Goal: Task Accomplishment & Management: Manage account settings

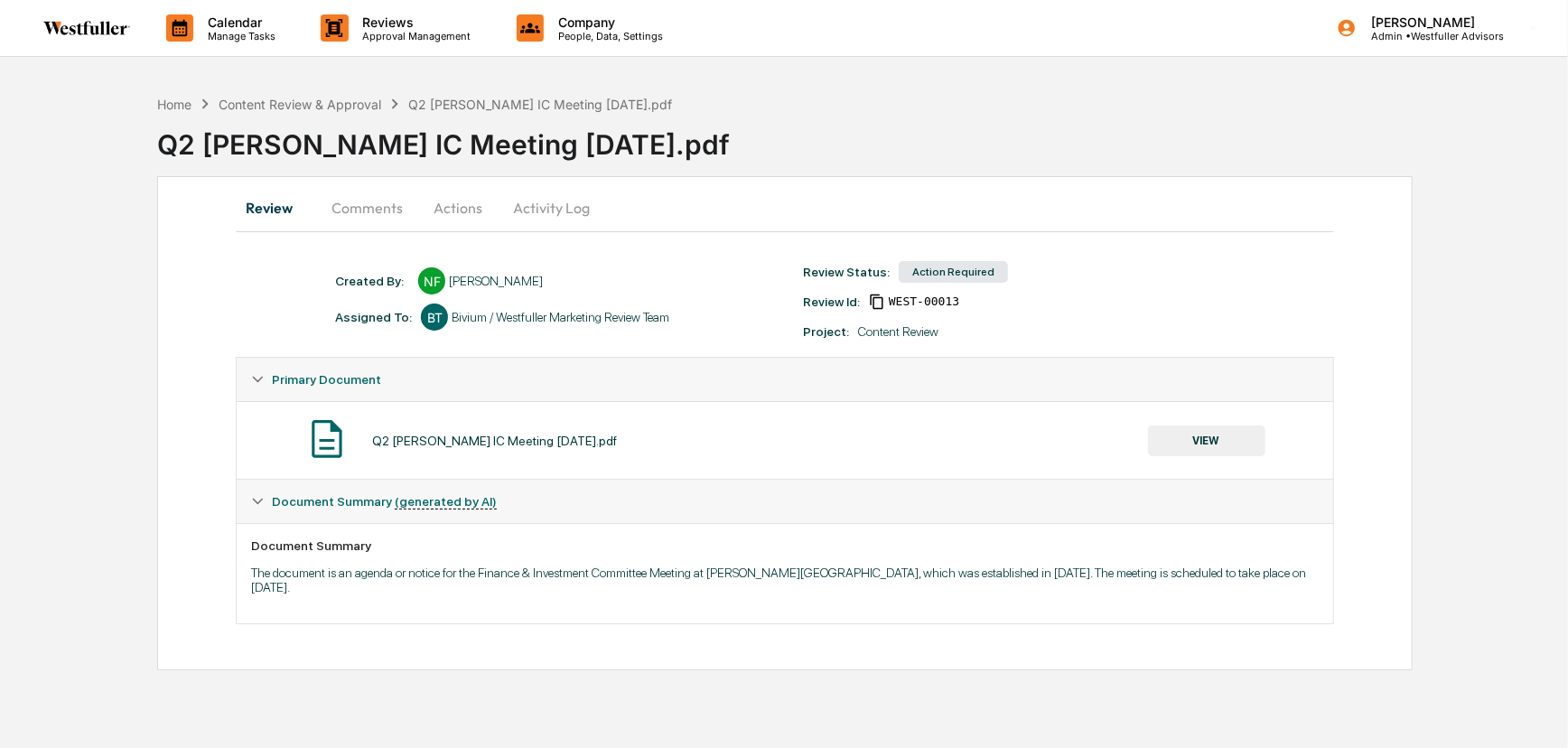
click at [355, 205] on button "Comments" at bounding box center [366, 208] width 101 height 44
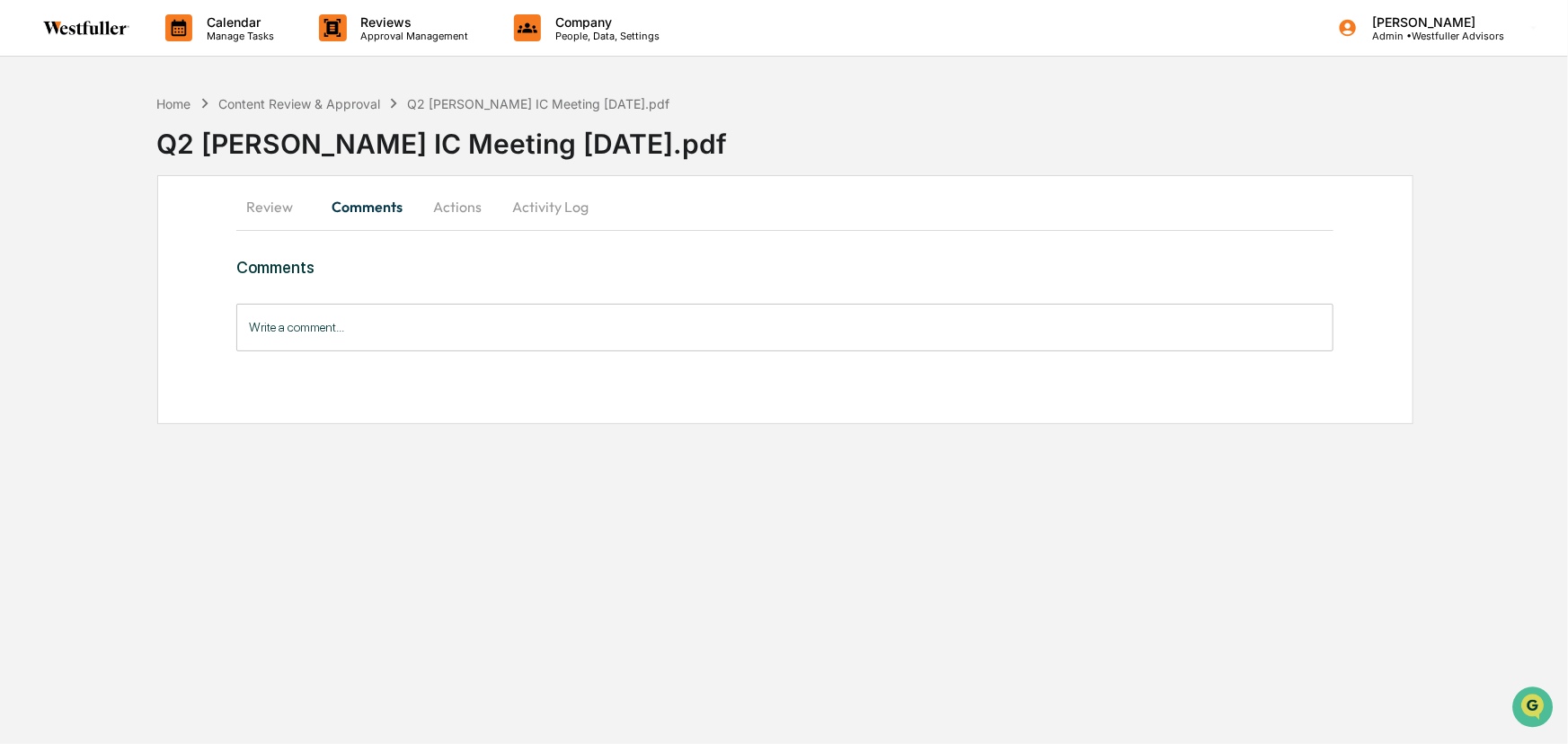
click at [286, 193] on button "Review" at bounding box center [277, 207] width 81 height 44
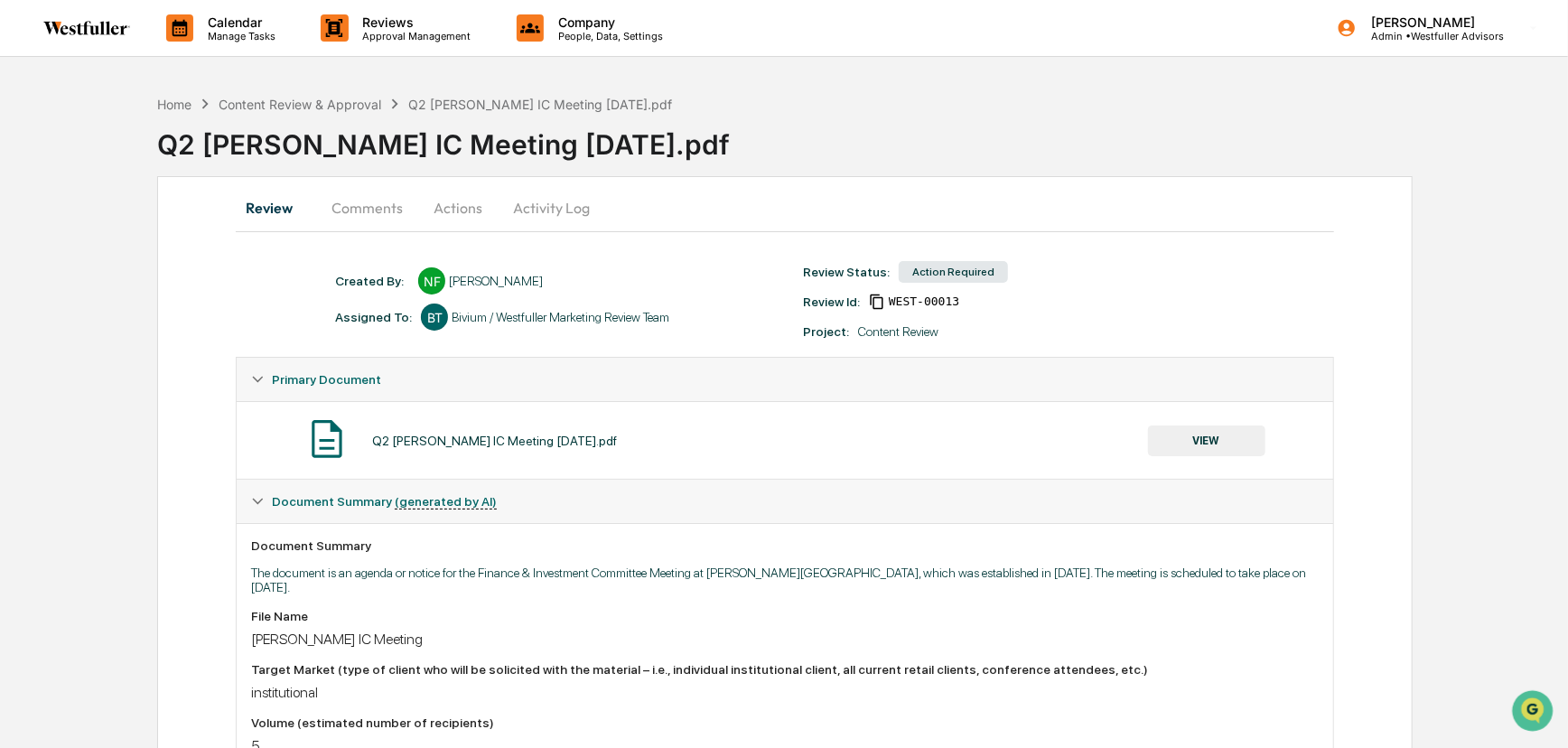
click at [1183, 443] on button "VIEW" at bounding box center [1207, 440] width 117 height 31
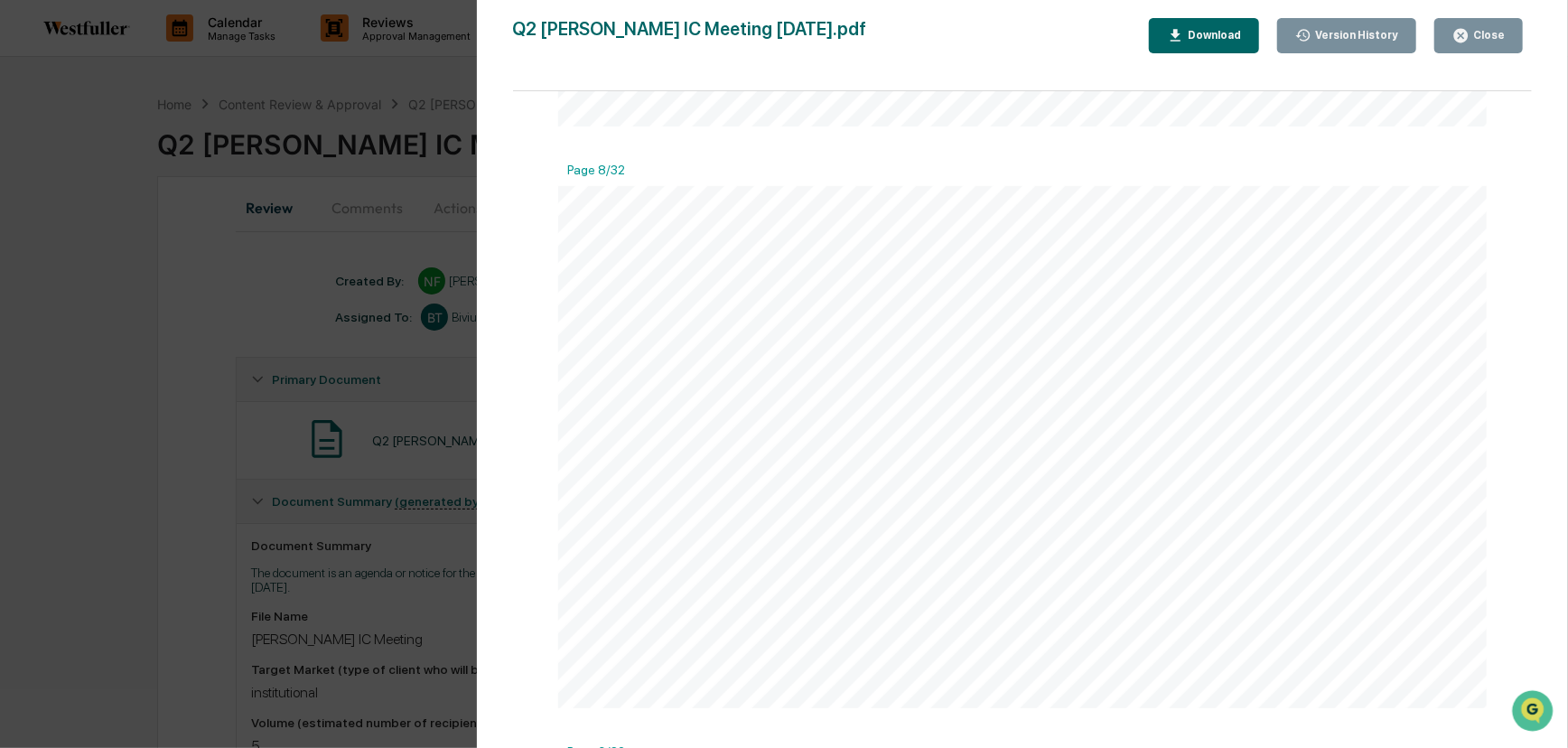
scroll to position [4025, 0]
click at [1479, 36] on div "Close" at bounding box center [1486, 35] width 35 height 13
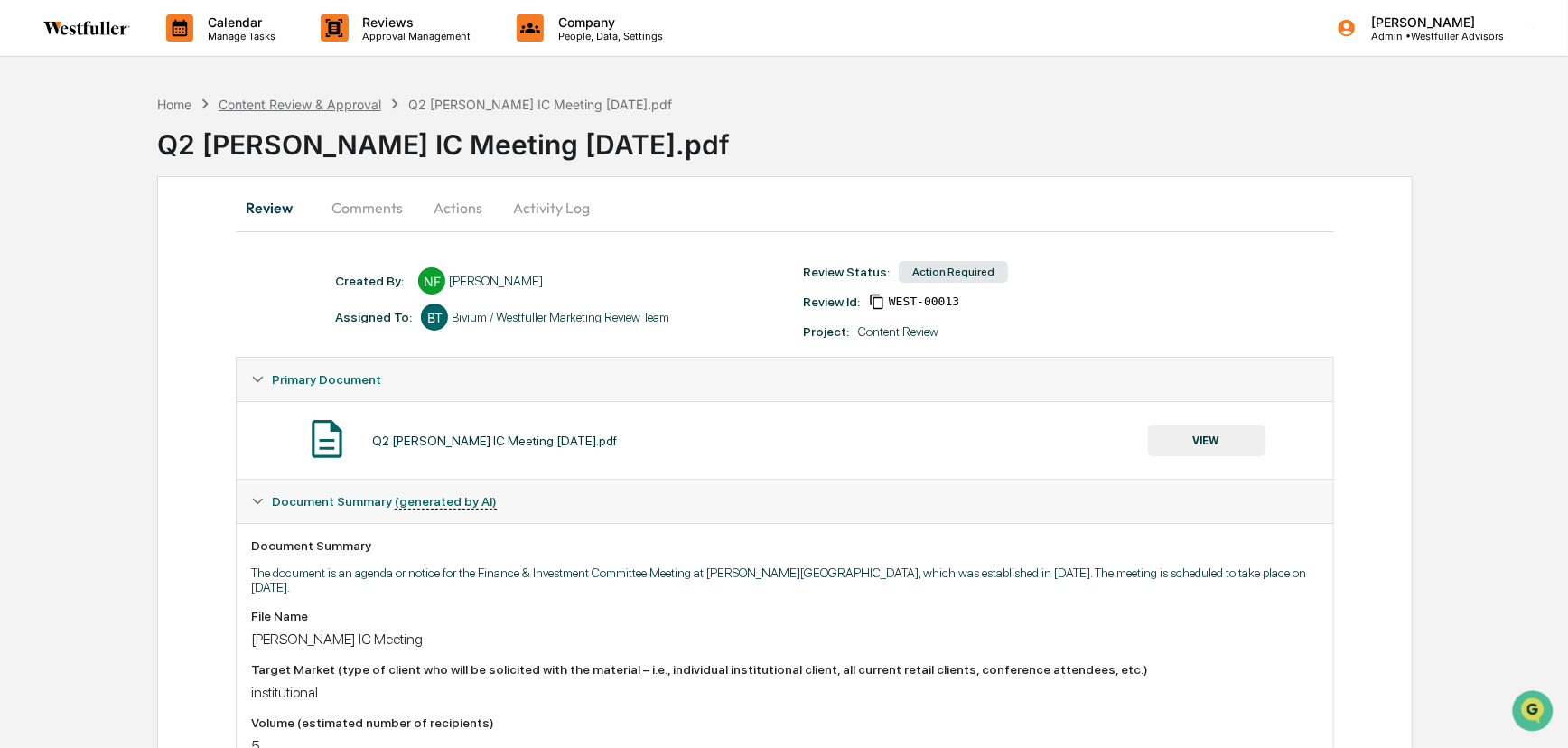
click at [297, 102] on div "Content Review & Approval" at bounding box center [300, 104] width 162 height 15
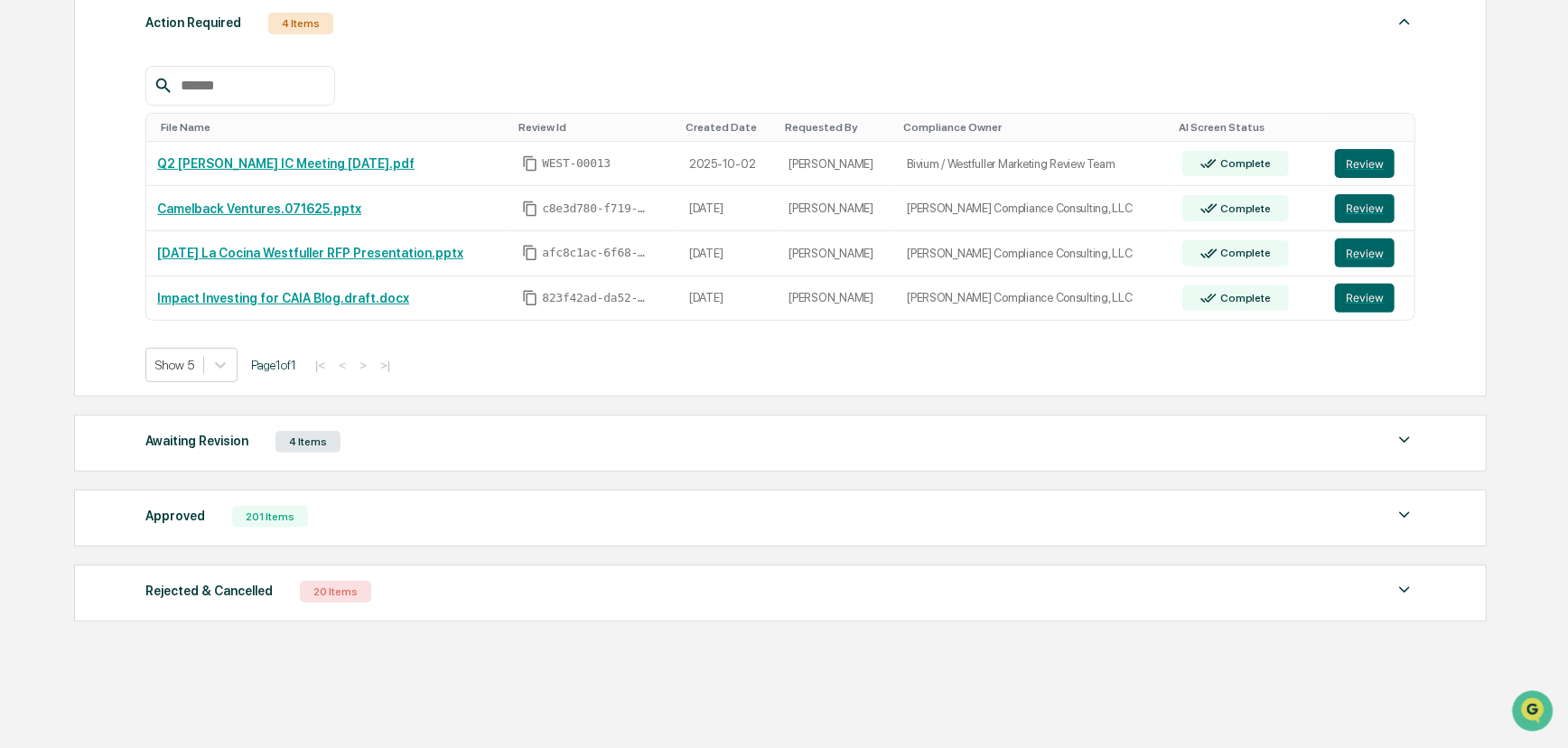
scroll to position [345, 0]
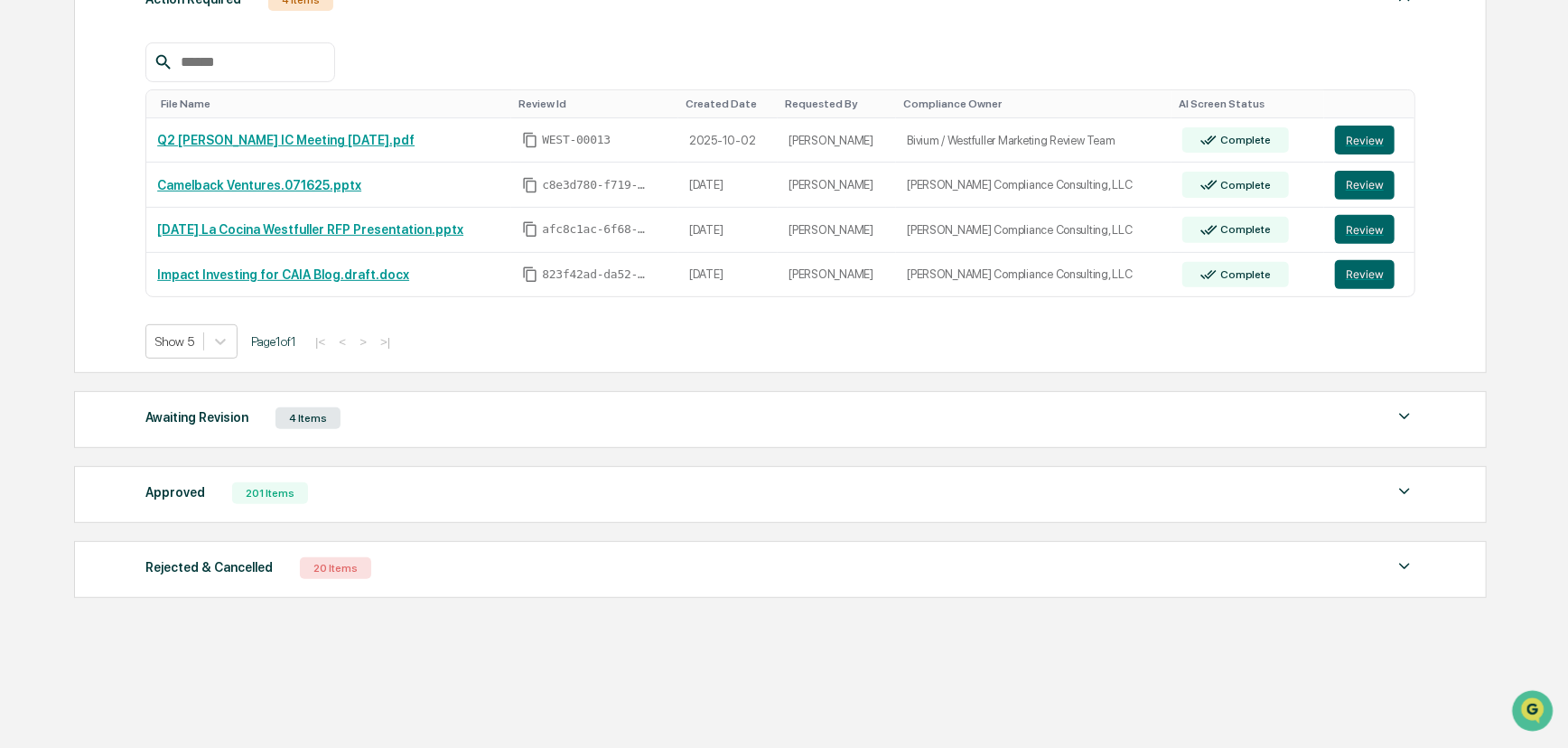
click at [361, 488] on div "Approved 201 Items" at bounding box center [781, 493] width 1270 height 25
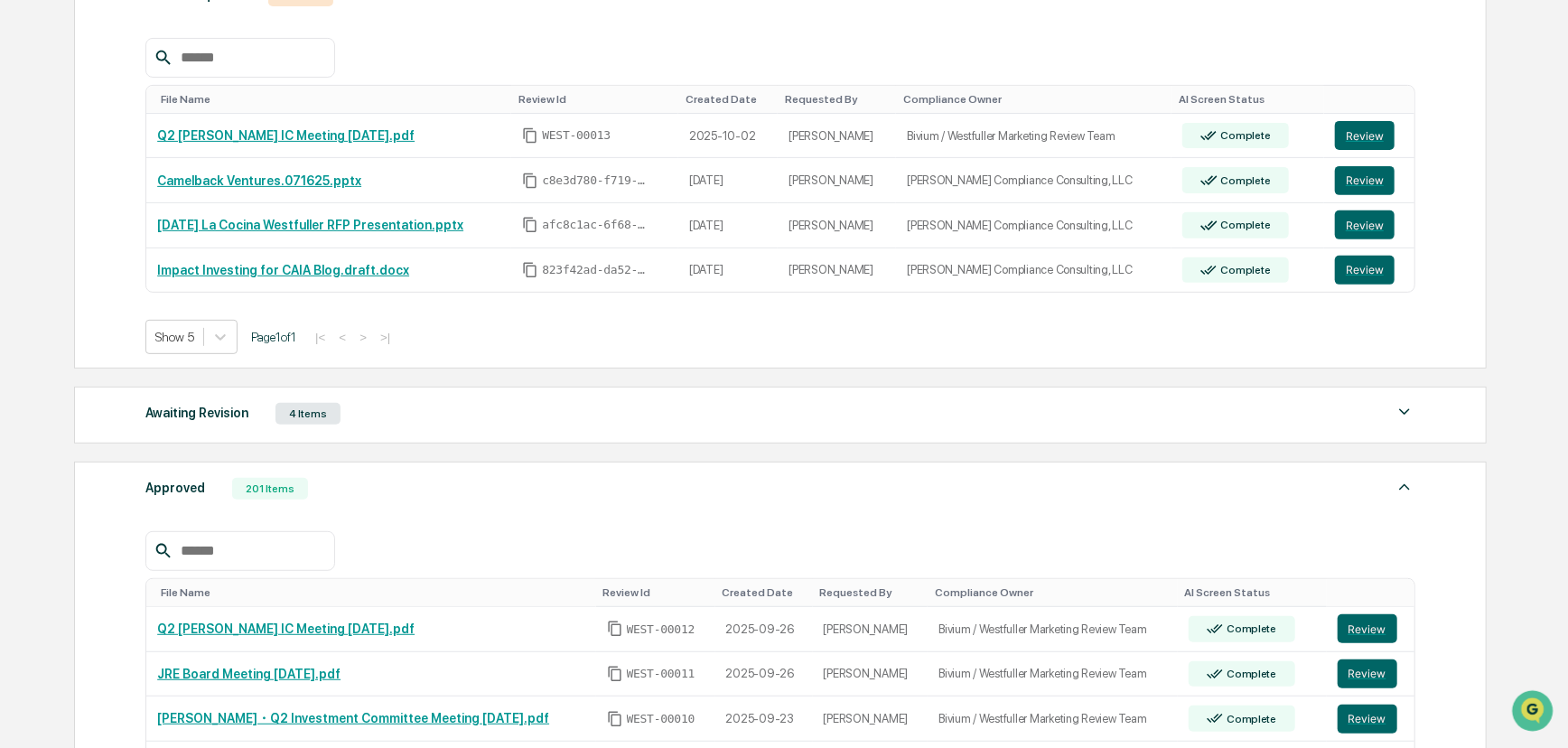
scroll to position [509, 0]
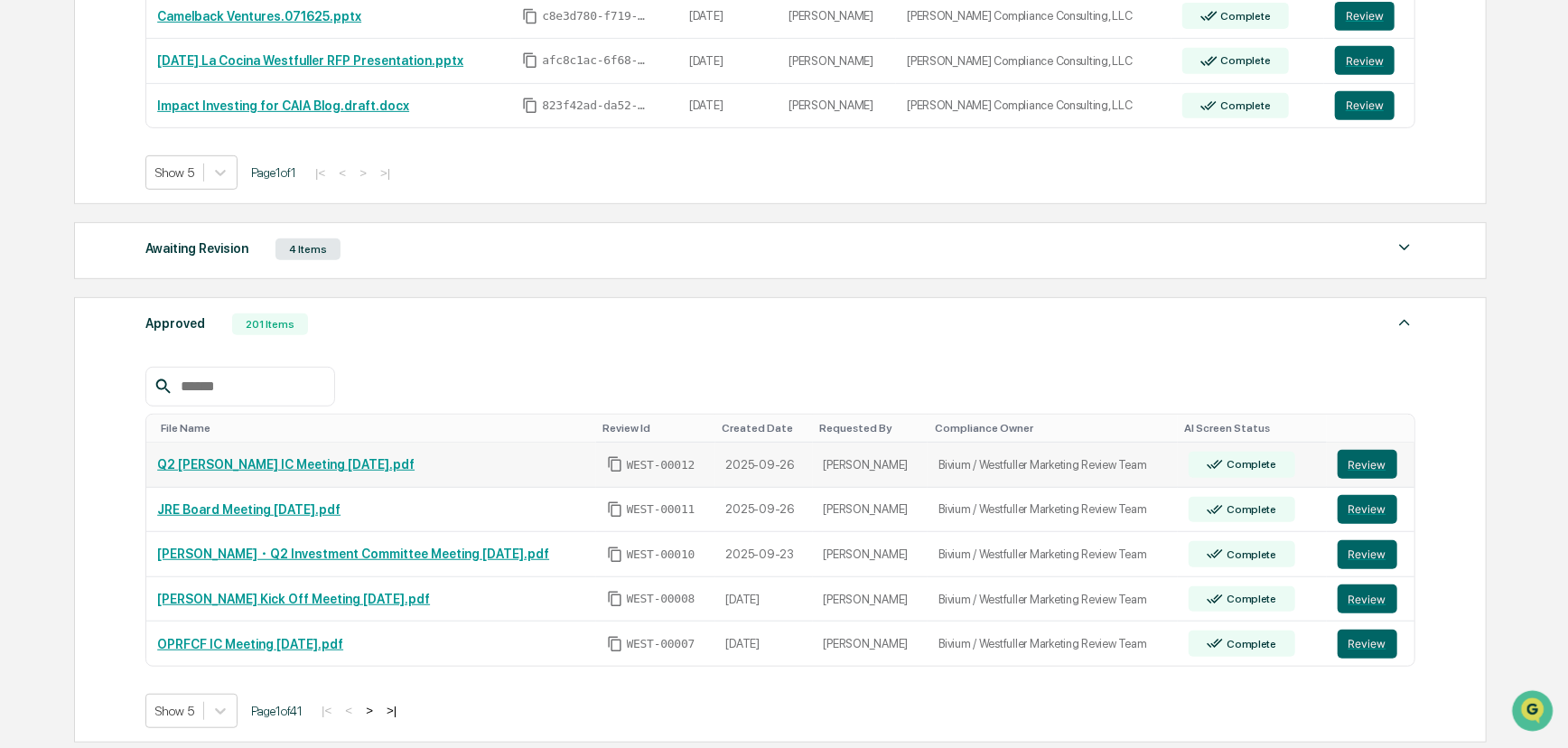
click at [1330, 468] on td "Review" at bounding box center [1371, 465] width 89 height 45
click at [1339, 468] on button "Review" at bounding box center [1368, 464] width 60 height 29
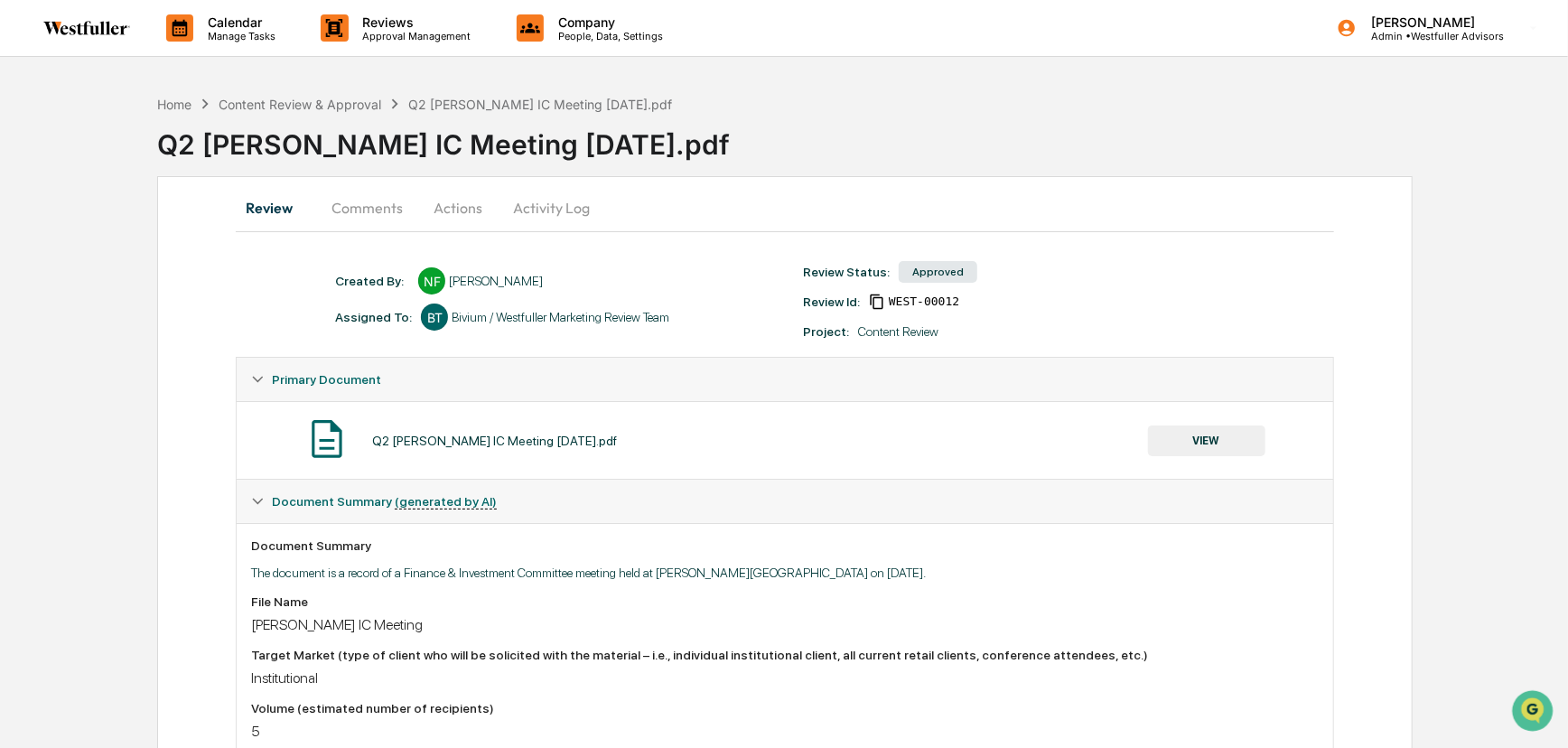
click at [1200, 437] on button "VIEW" at bounding box center [1207, 440] width 117 height 31
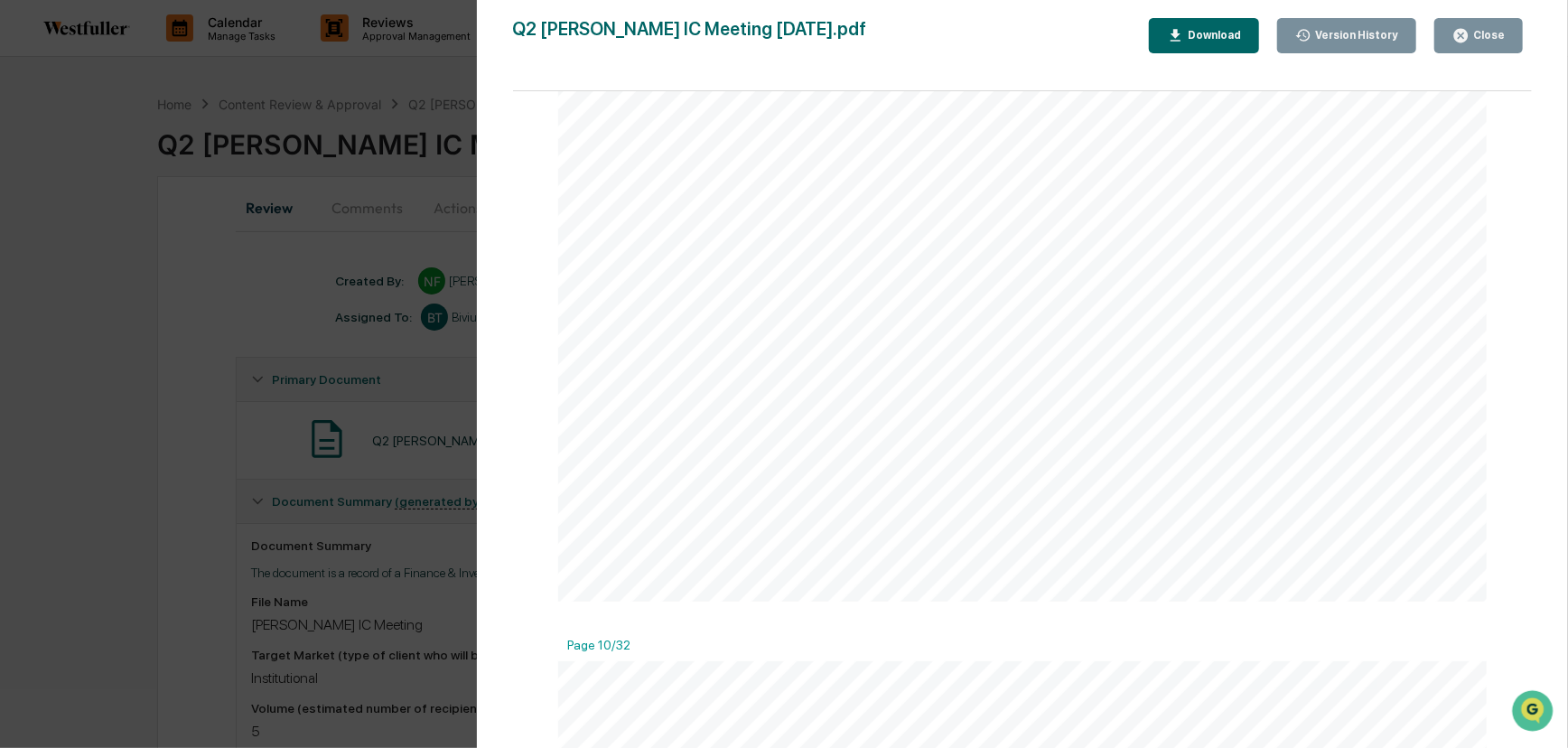
scroll to position [4682, 0]
click at [1466, 37] on icon "button" at bounding box center [1460, 35] width 17 height 17
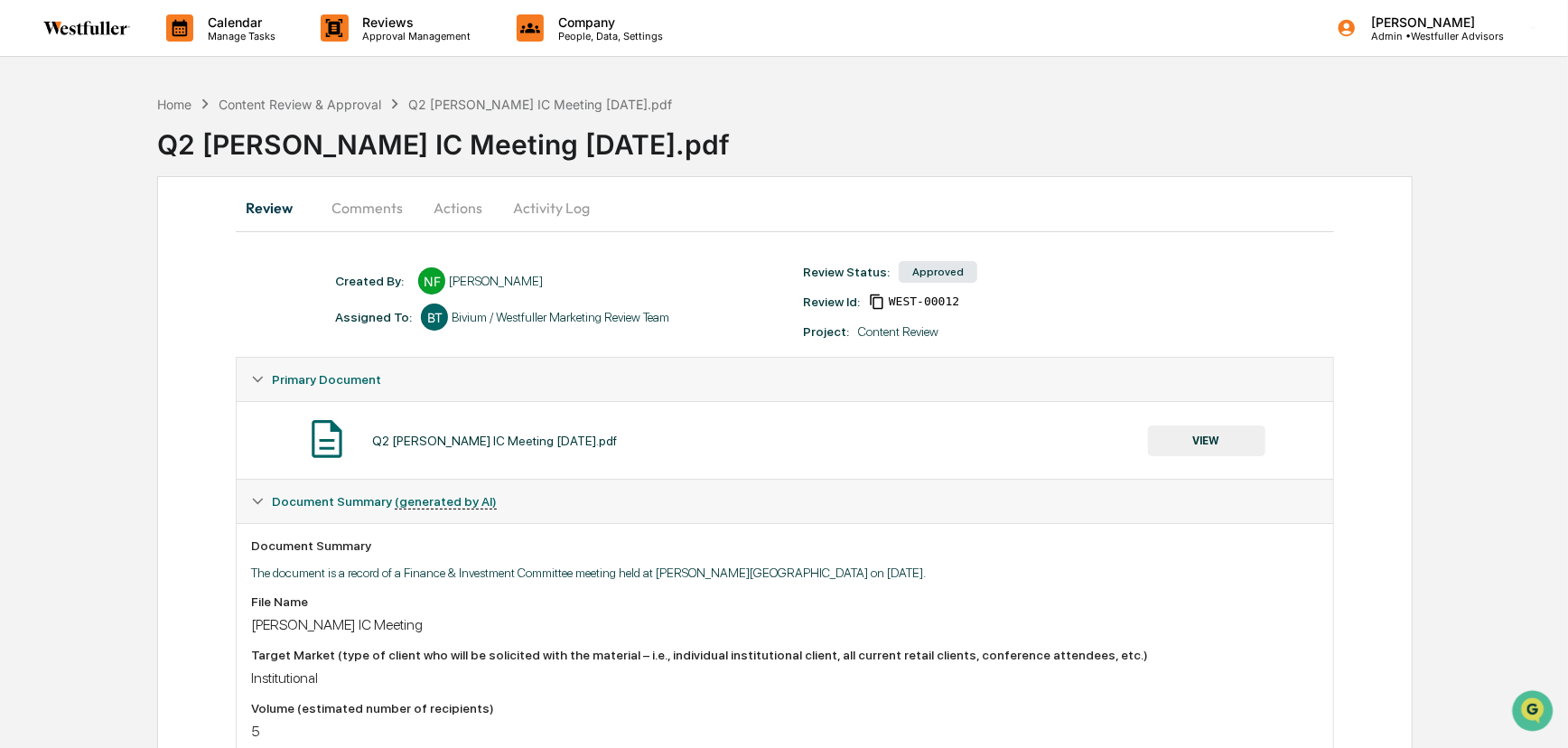
click at [388, 193] on button "Comments" at bounding box center [366, 208] width 101 height 44
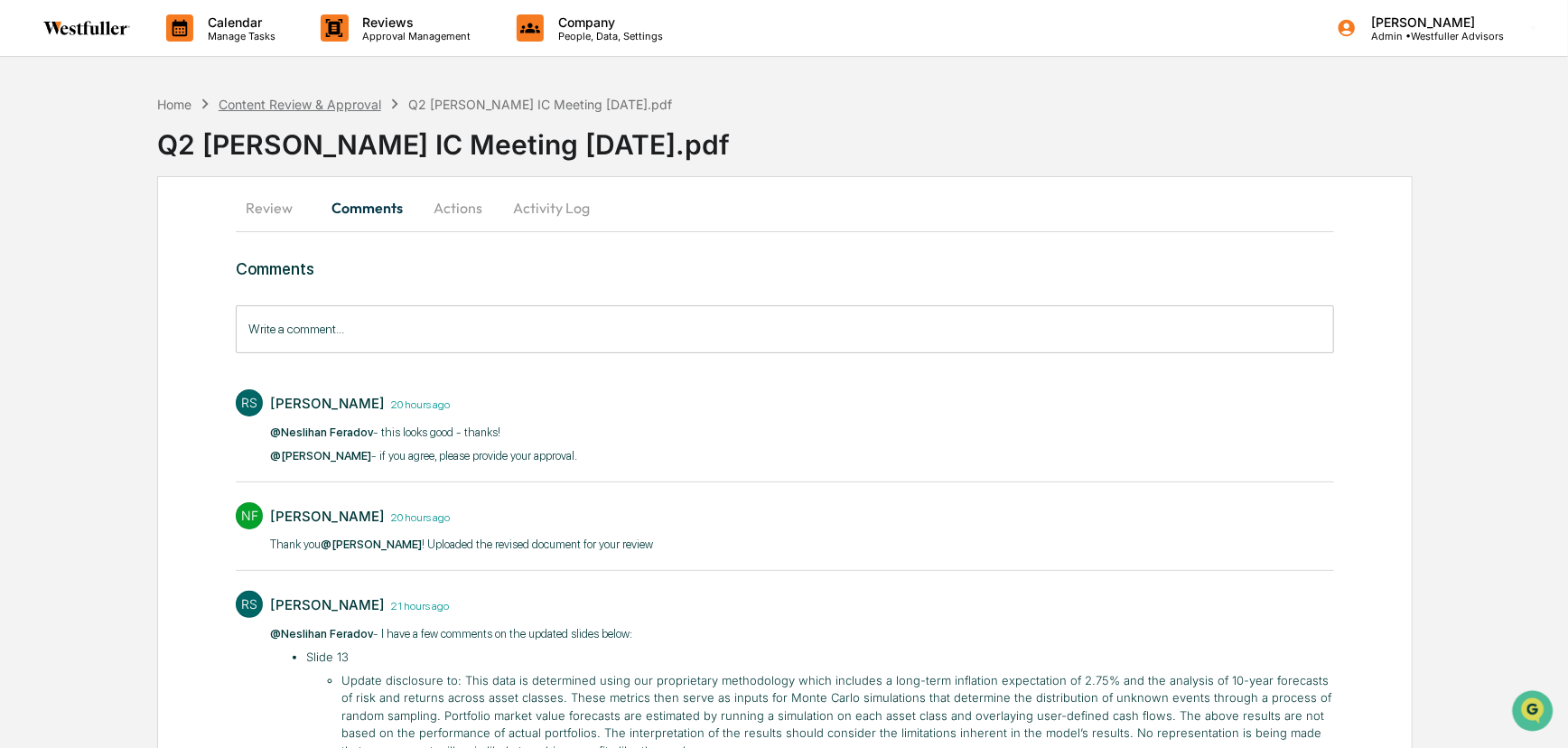
click at [314, 106] on div "Content Review & Approval" at bounding box center [300, 104] width 162 height 15
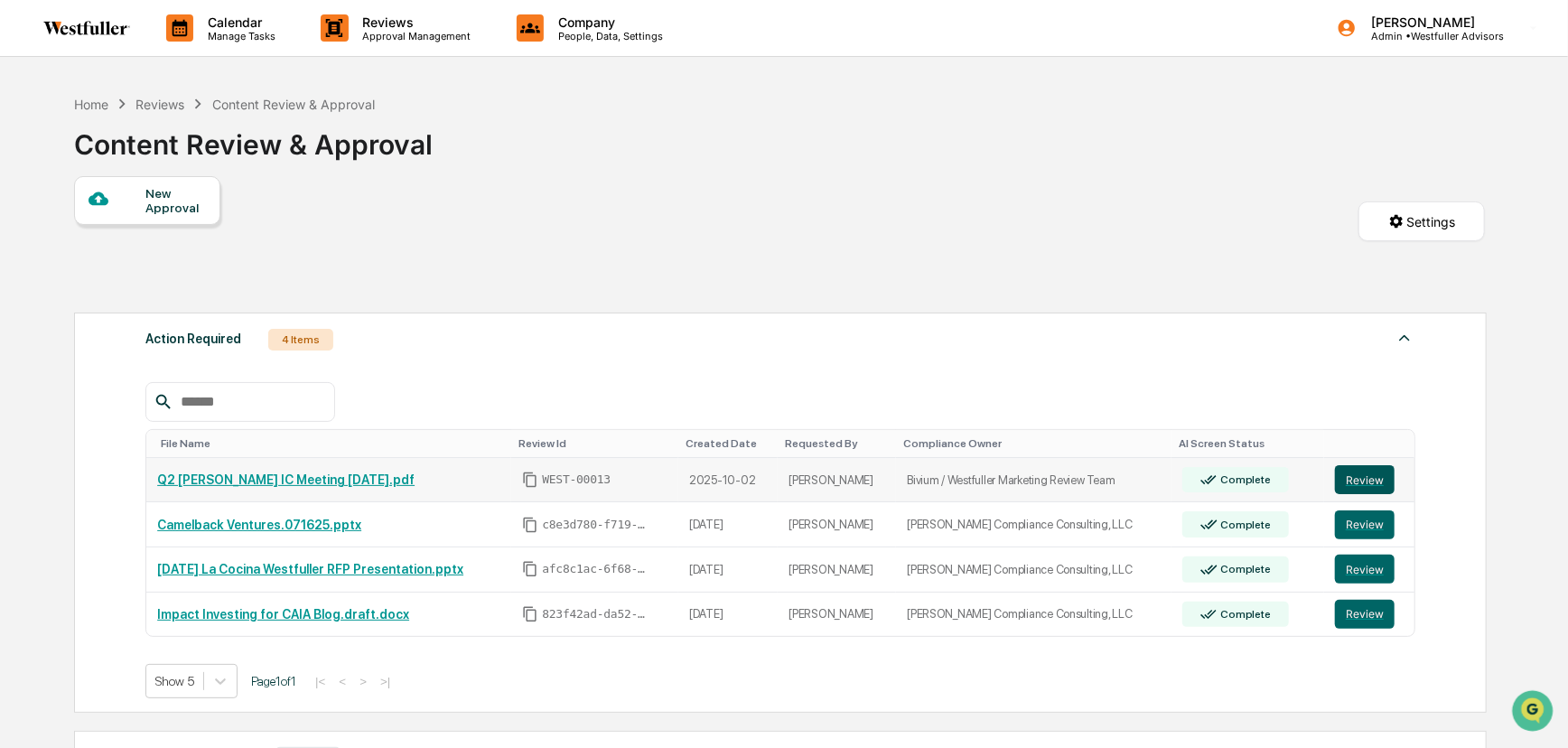
click at [1379, 479] on button "Review" at bounding box center [1365, 479] width 60 height 29
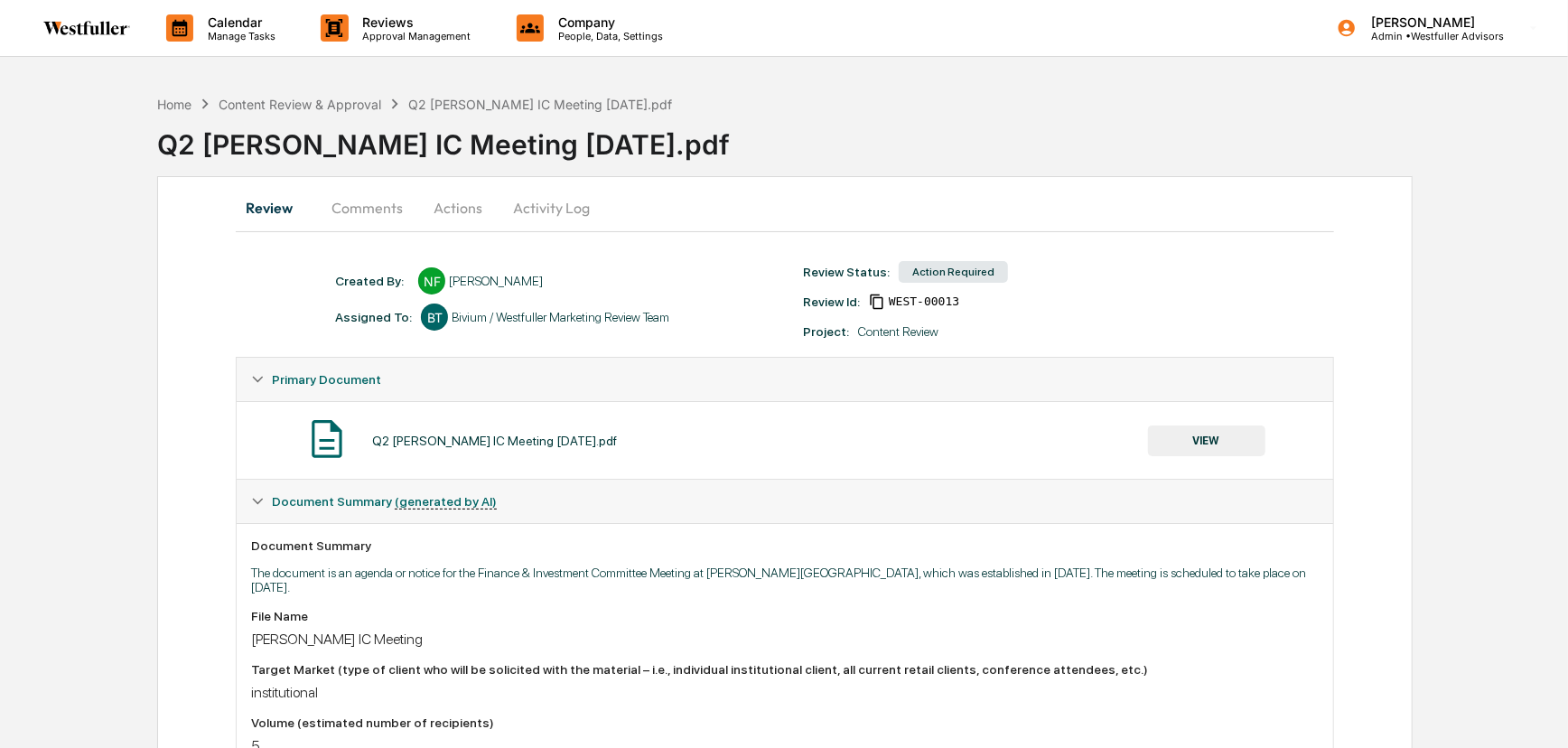
click at [342, 206] on button "Comments" at bounding box center [366, 208] width 101 height 44
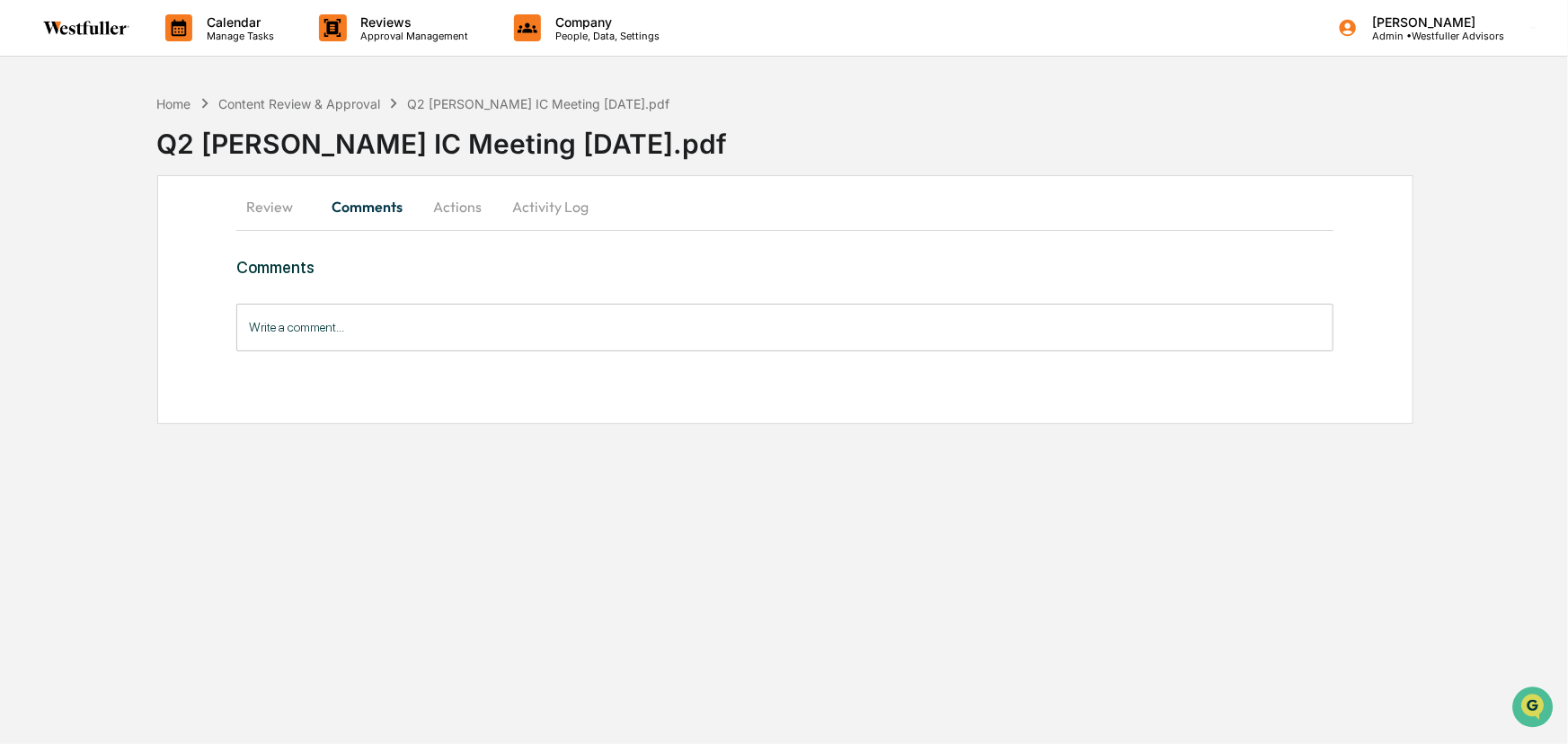
click at [333, 327] on input "Write a comment..." at bounding box center [785, 328] width 1098 height 48
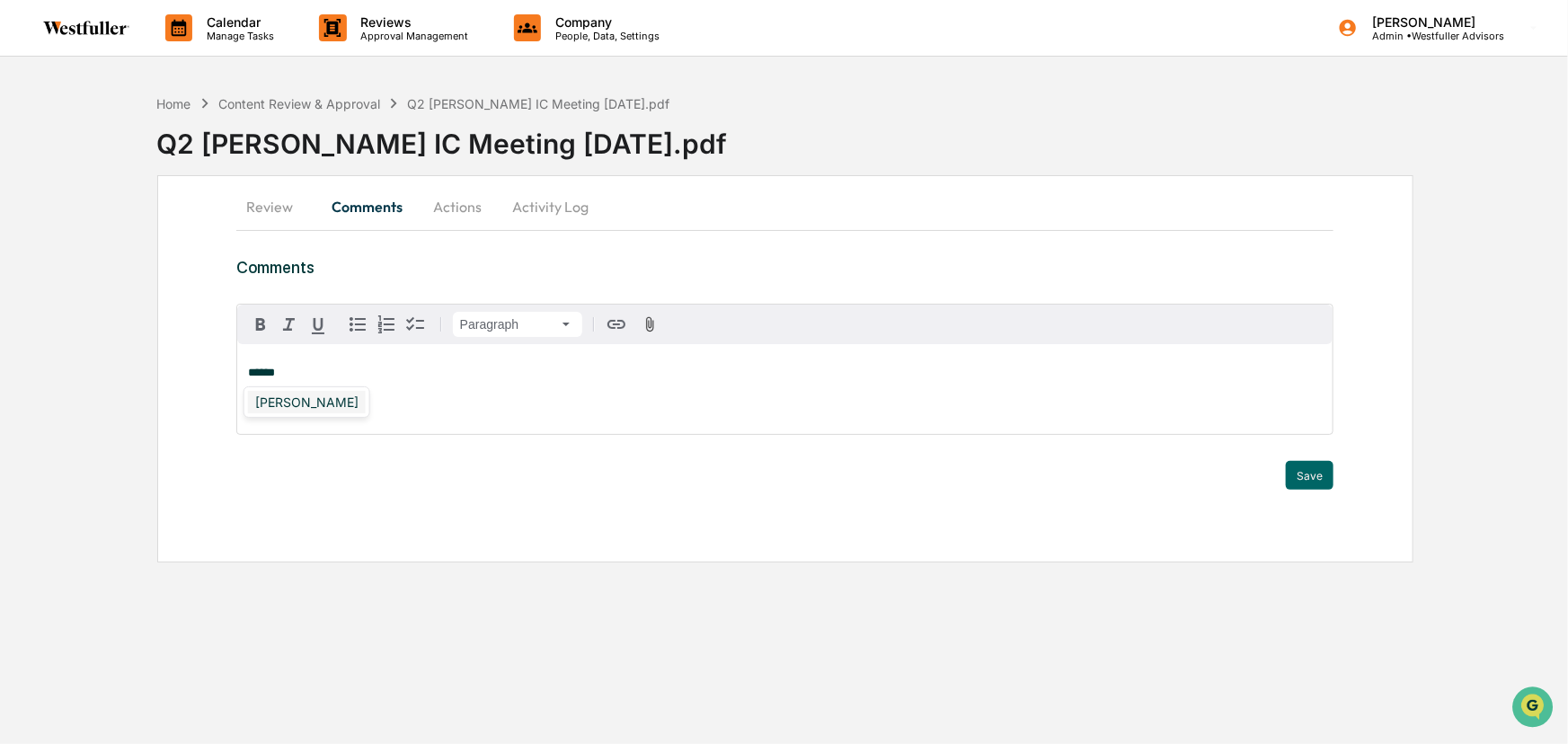
click at [313, 407] on div "[PERSON_NAME]" at bounding box center [306, 402] width 118 height 23
drag, startPoint x: 597, startPoint y: 370, endPoint x: 428, endPoint y: 370, distance: 169.0
click at [428, 370] on span "**********" at bounding box center [479, 372] width 301 height 12
click at [462, 374] on span "**********" at bounding box center [479, 372] width 301 height 12
click at [351, 403] on div "Doug Palenchar" at bounding box center [306, 402] width 118 height 23
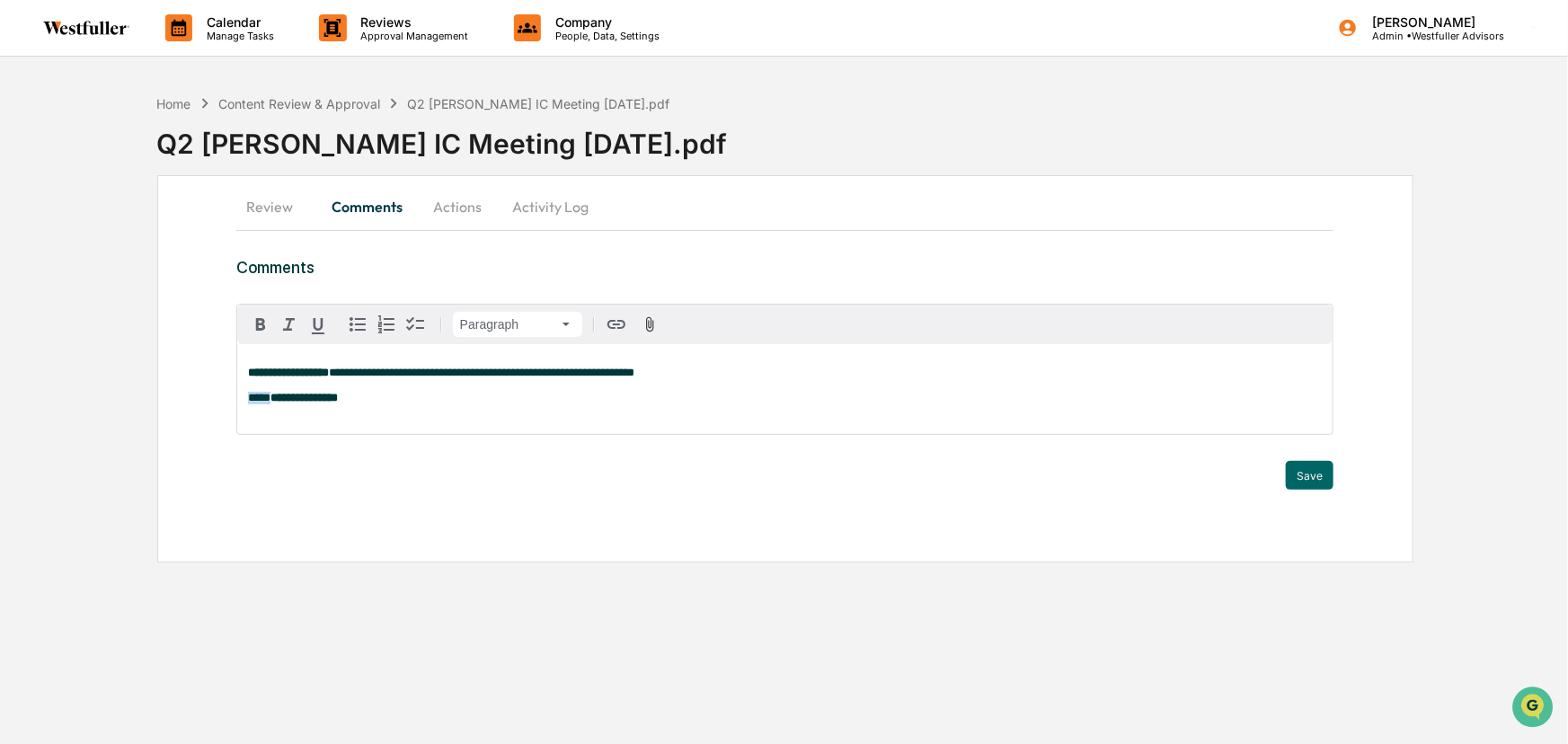
drag, startPoint x: 285, startPoint y: 402, endPoint x: 235, endPoint y: 402, distance: 50.0
click at [235, 402] on div "**********" at bounding box center [785, 369] width 1256 height 387
click at [412, 403] on p "**********" at bounding box center [784, 385] width 1075 height 38
click at [1319, 482] on button "Save" at bounding box center [1309, 475] width 48 height 29
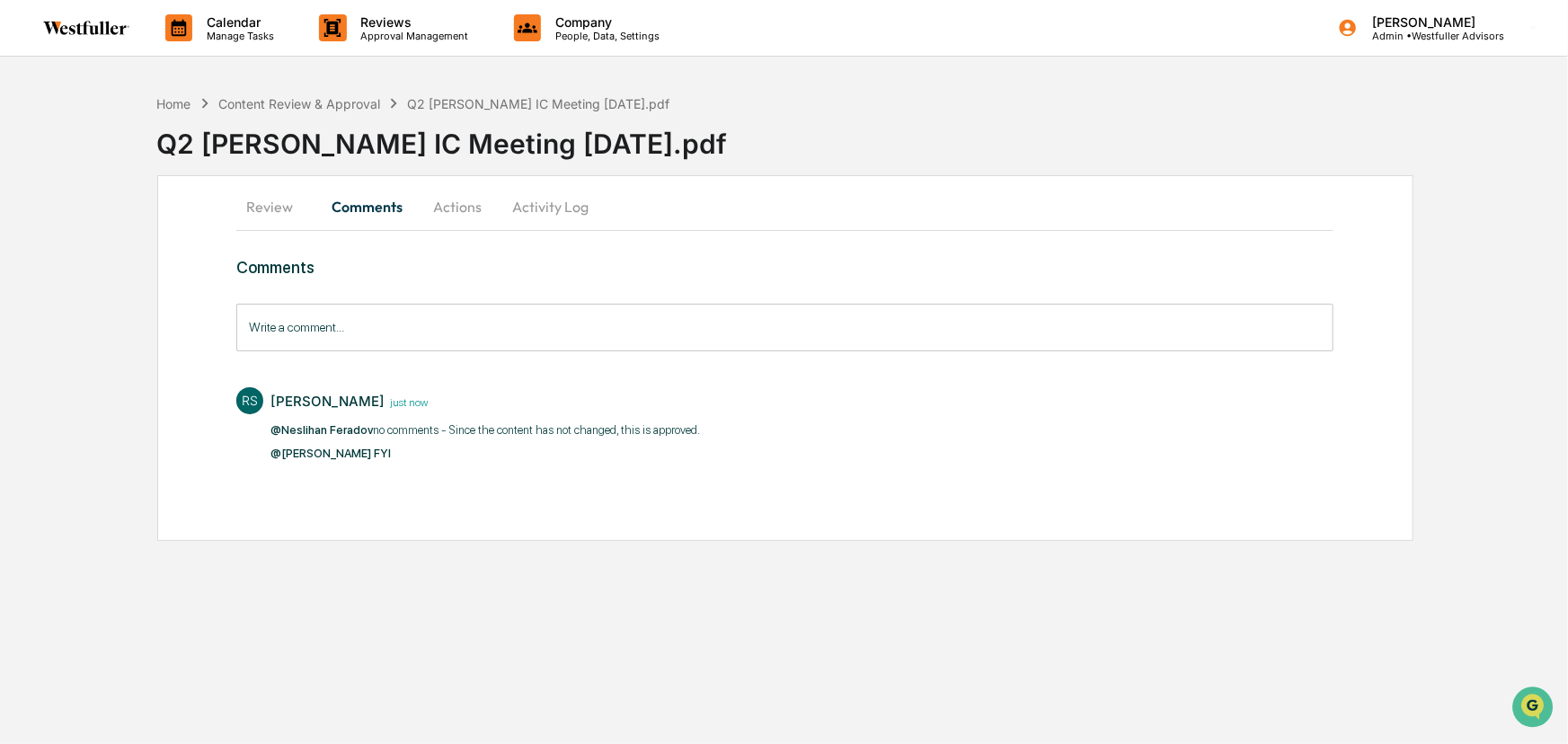
click at [282, 208] on button "Review" at bounding box center [277, 207] width 81 height 44
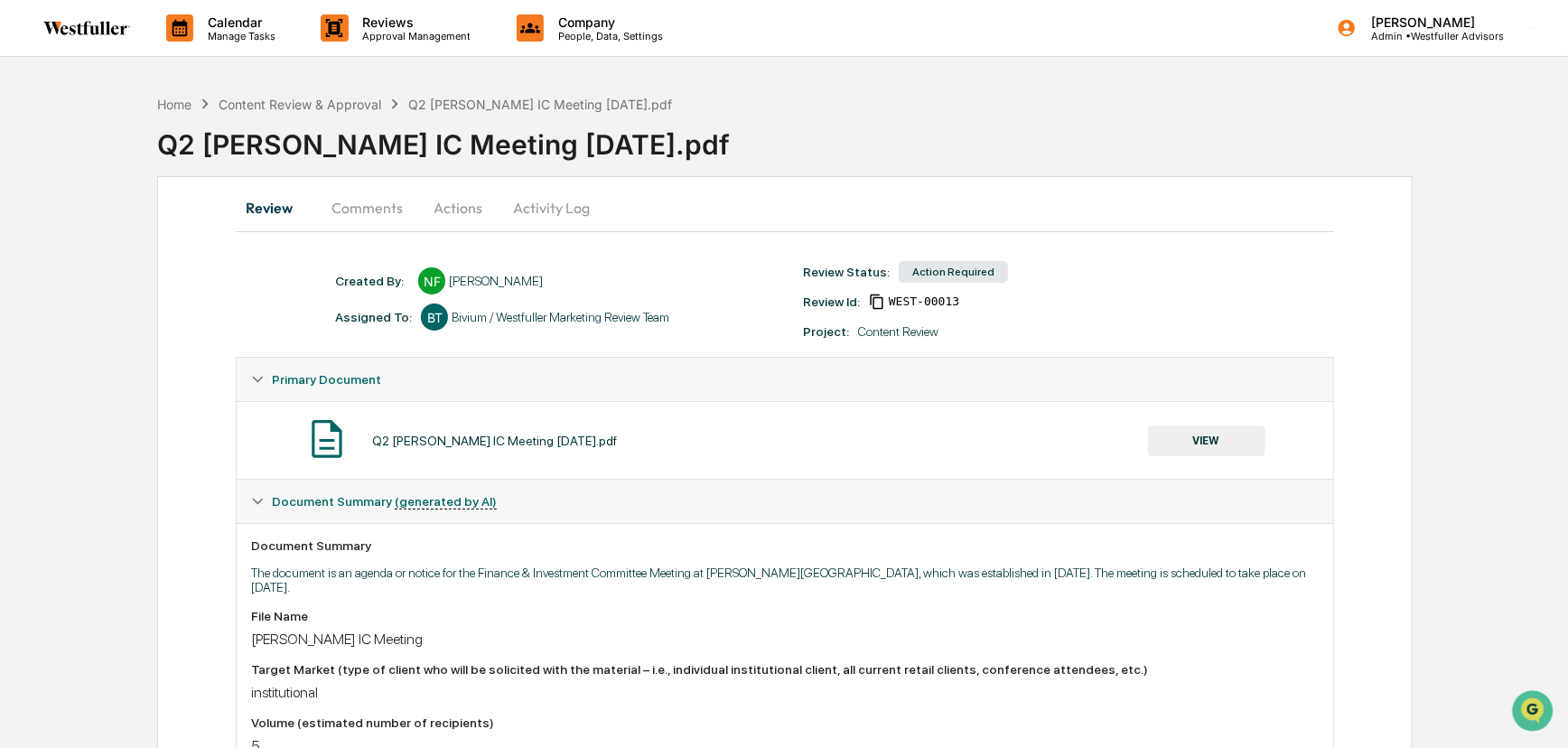
click at [443, 203] on button "Actions" at bounding box center [458, 208] width 82 height 44
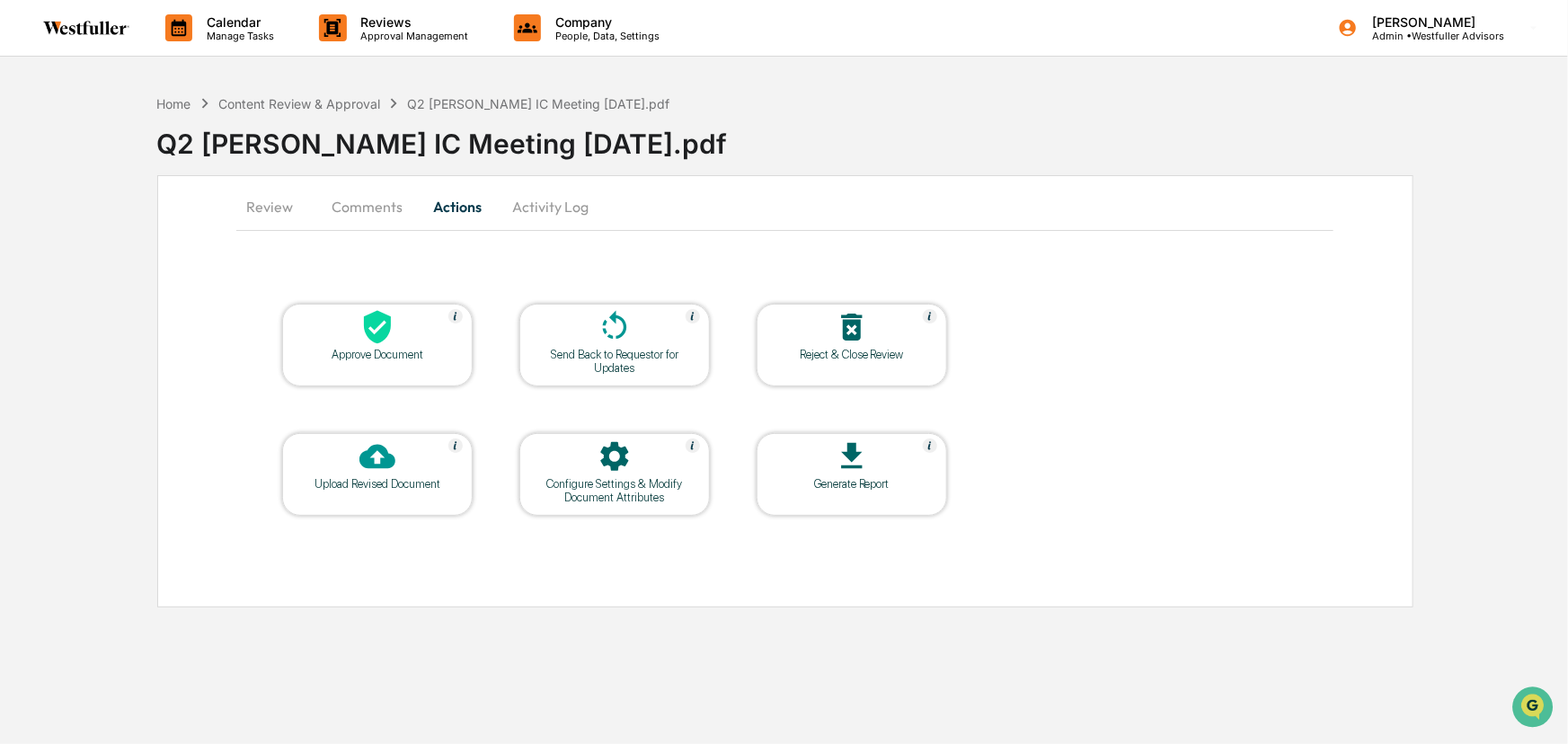
click at [395, 354] on div "Approve Document" at bounding box center [376, 355] width 161 height 14
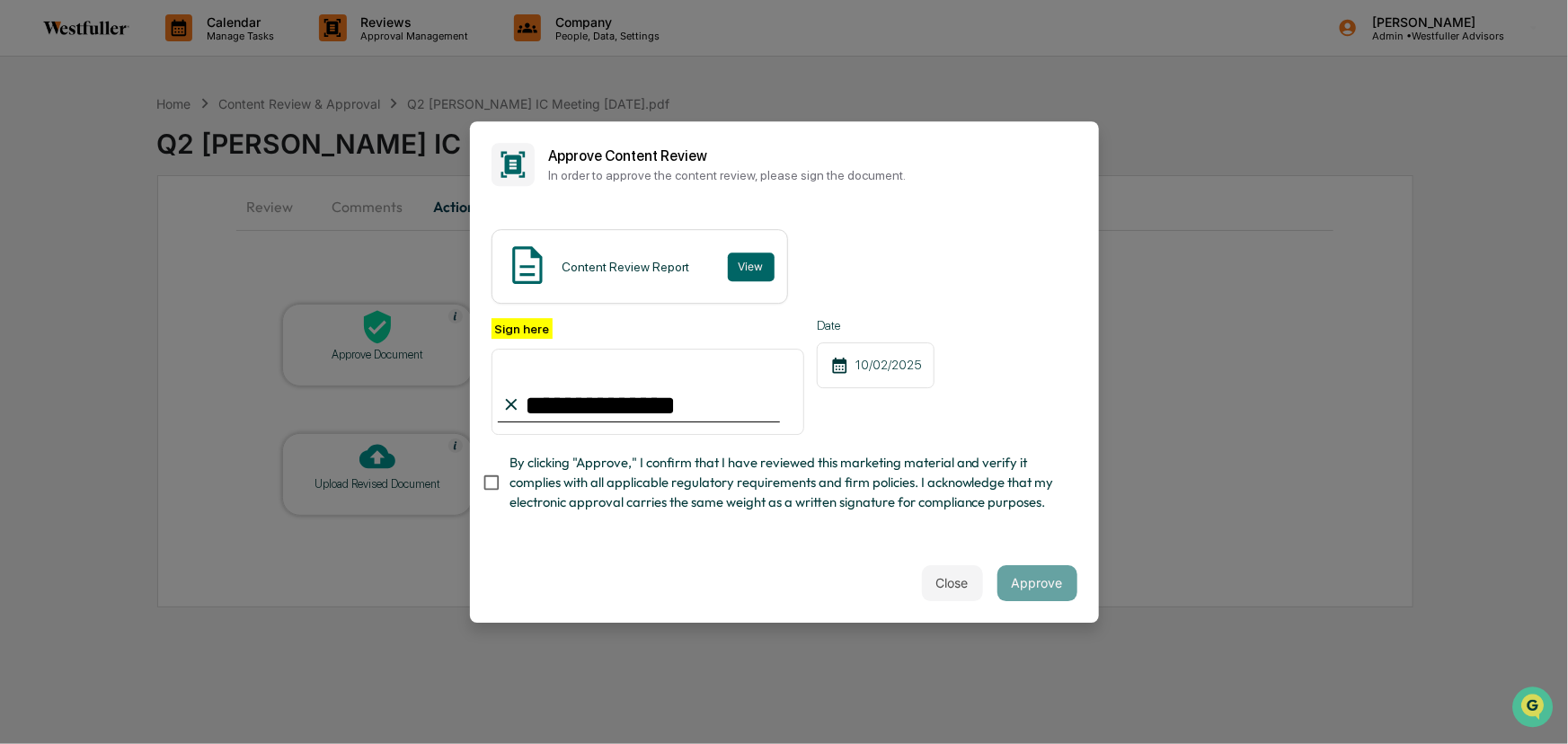
type input "**********"
click at [1054, 579] on button "Approve" at bounding box center [1037, 584] width 80 height 36
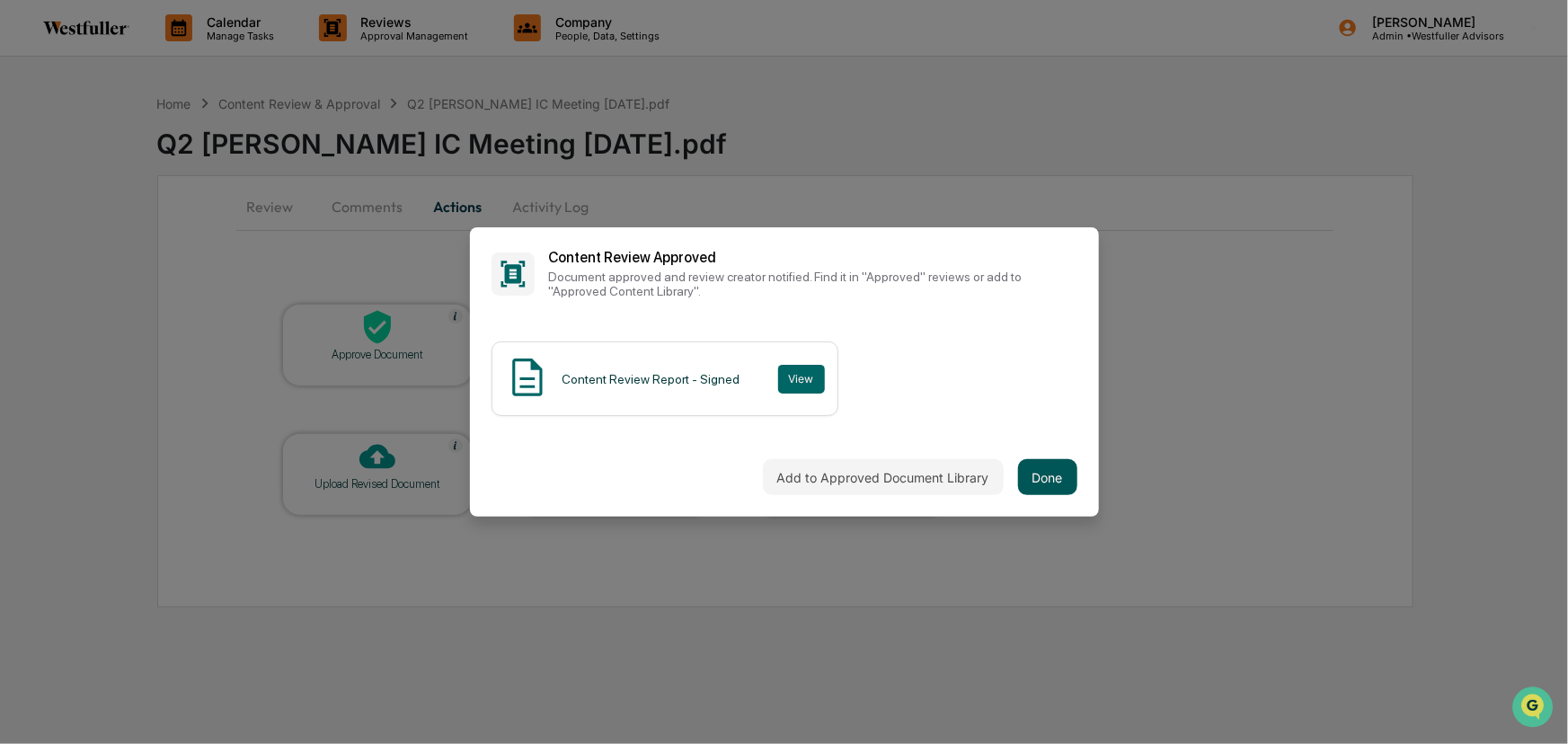
click at [1054, 479] on button "Done" at bounding box center [1048, 478] width 59 height 36
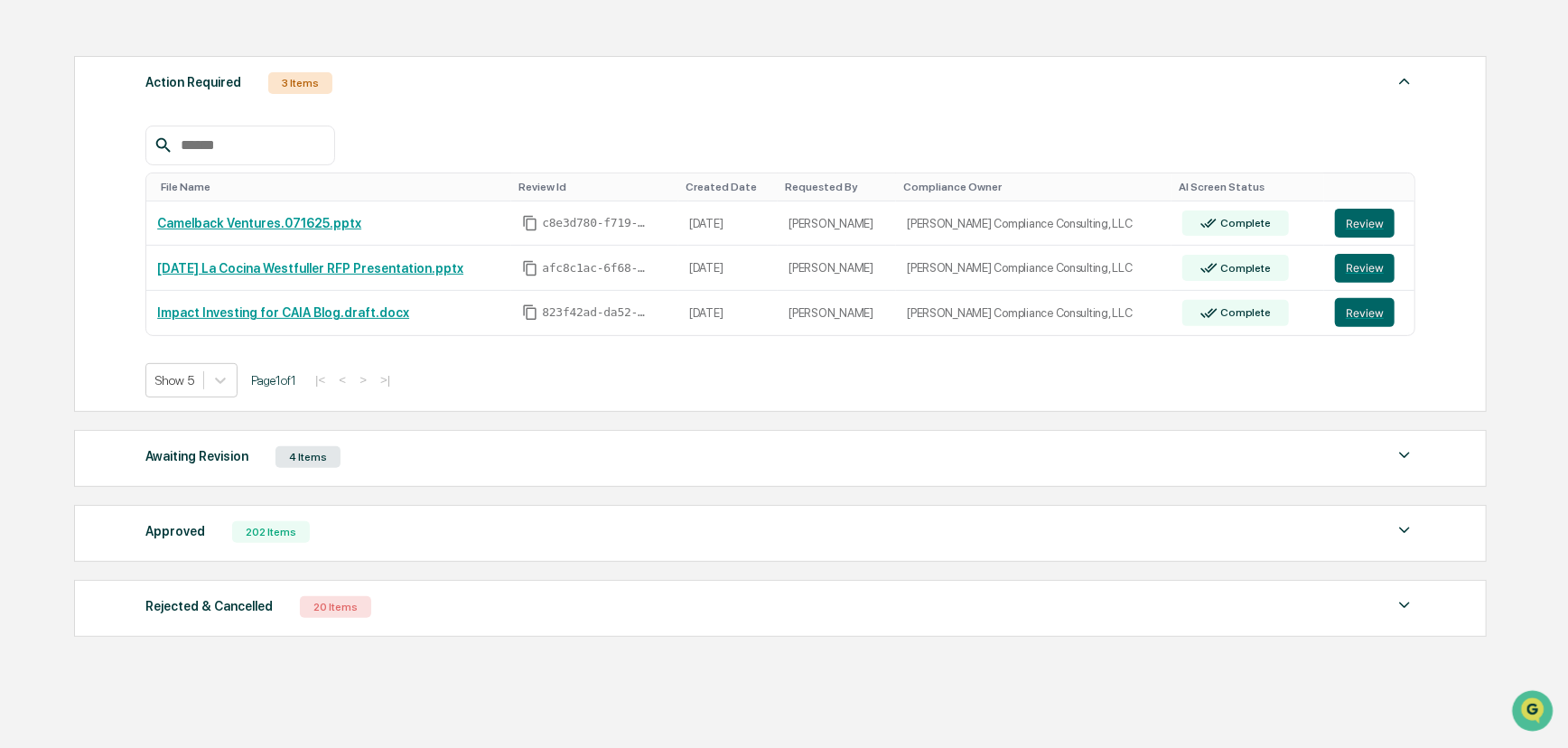
scroll to position [300, 0]
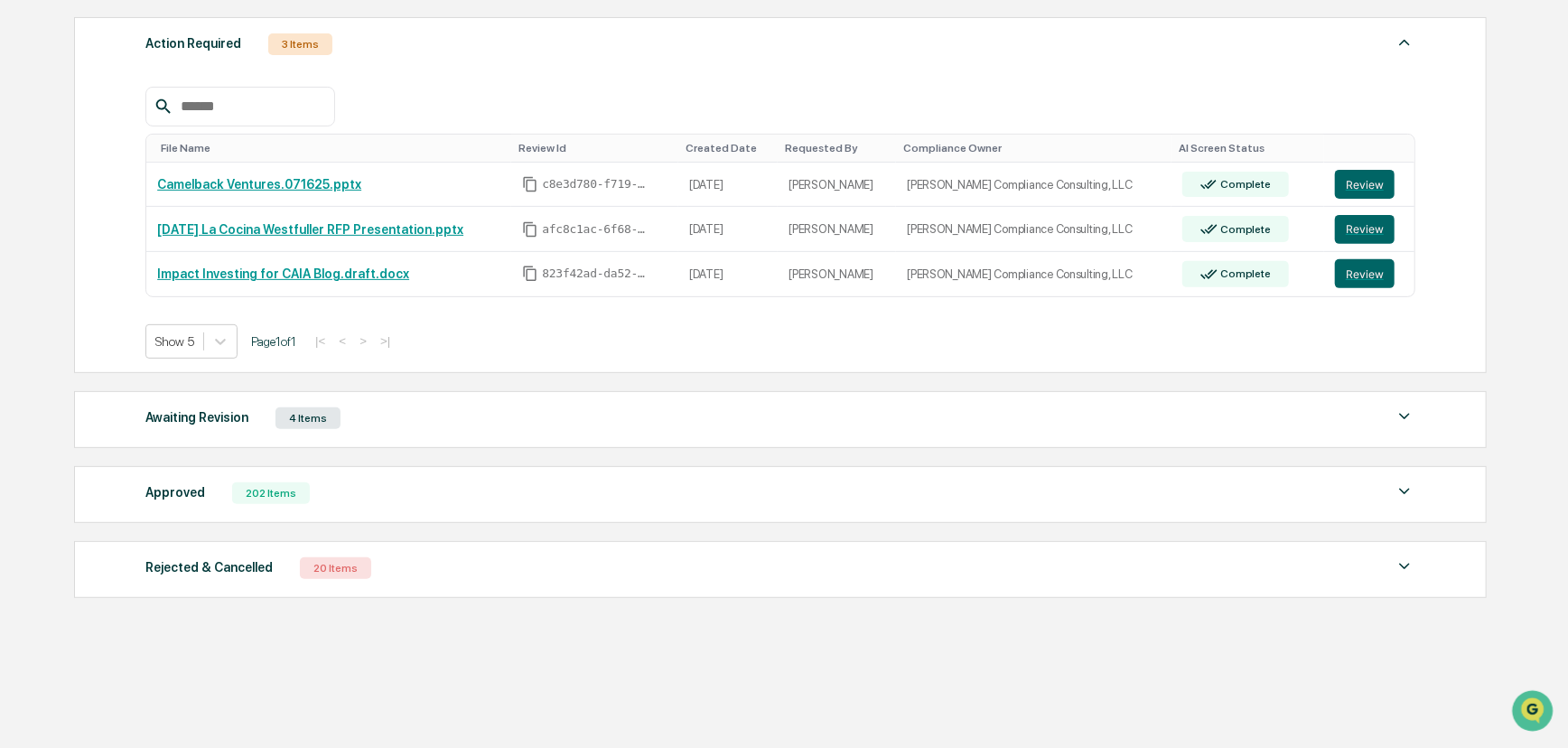
click at [292, 490] on div "202 Items" at bounding box center [271, 493] width 78 height 22
